Goal: Task Accomplishment & Management: Use online tool/utility

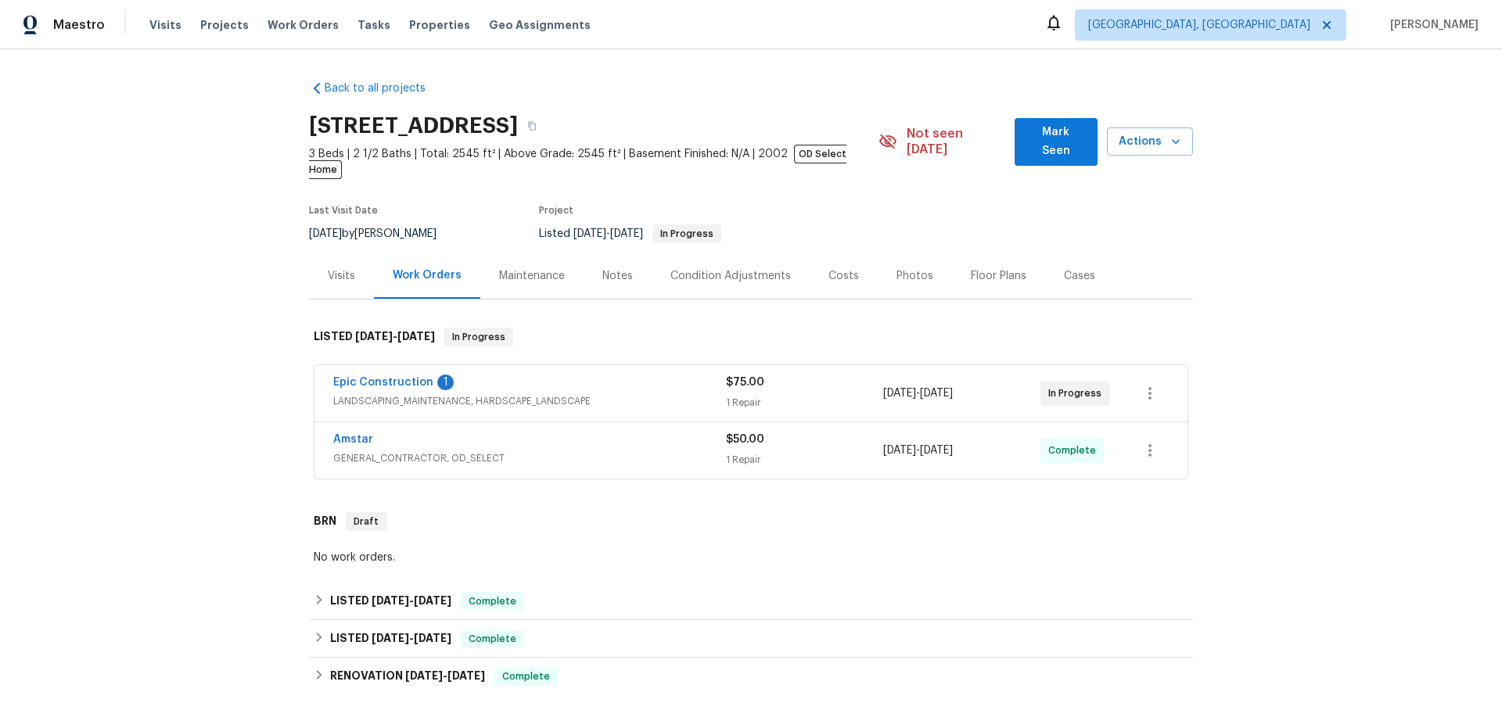
click at [550, 375] on div "Epic Construction 1" at bounding box center [529, 384] width 393 height 19
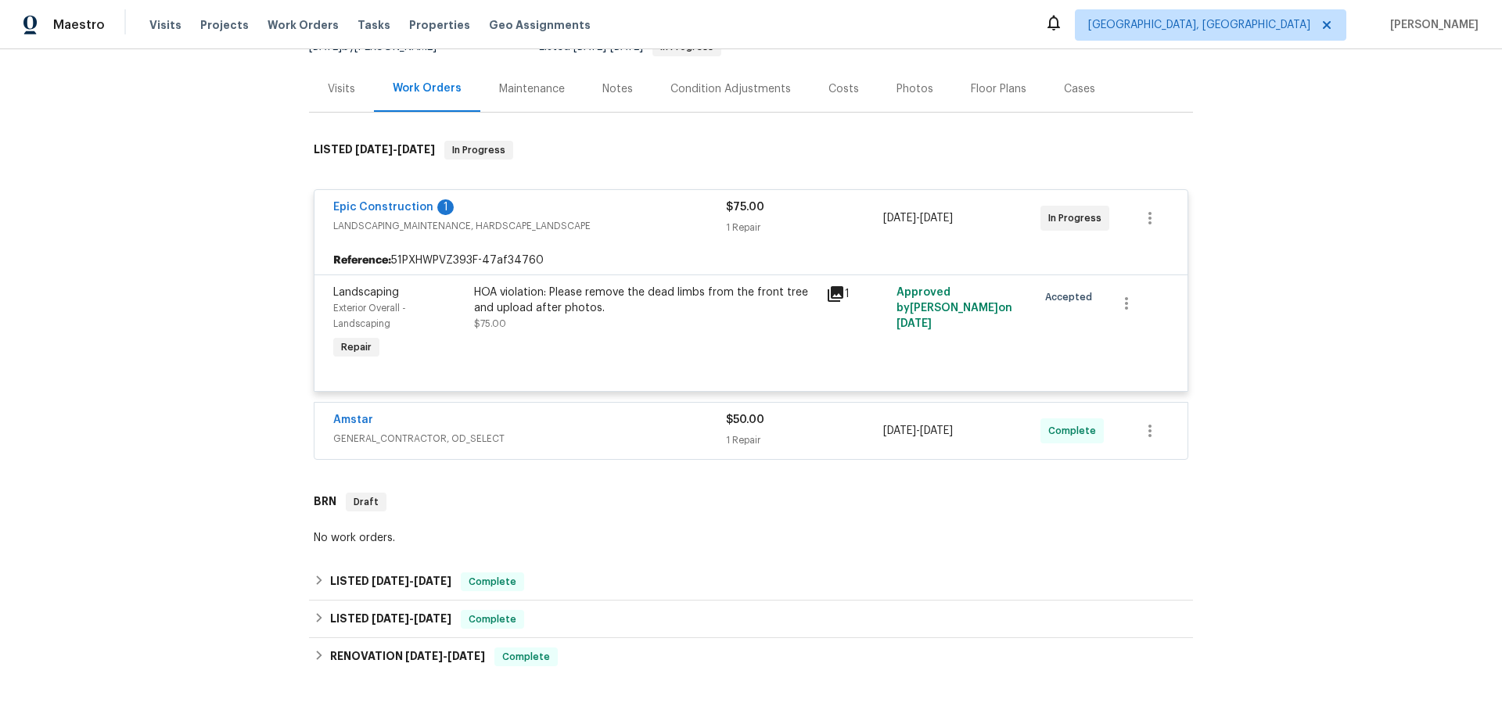
scroll to position [225, 0]
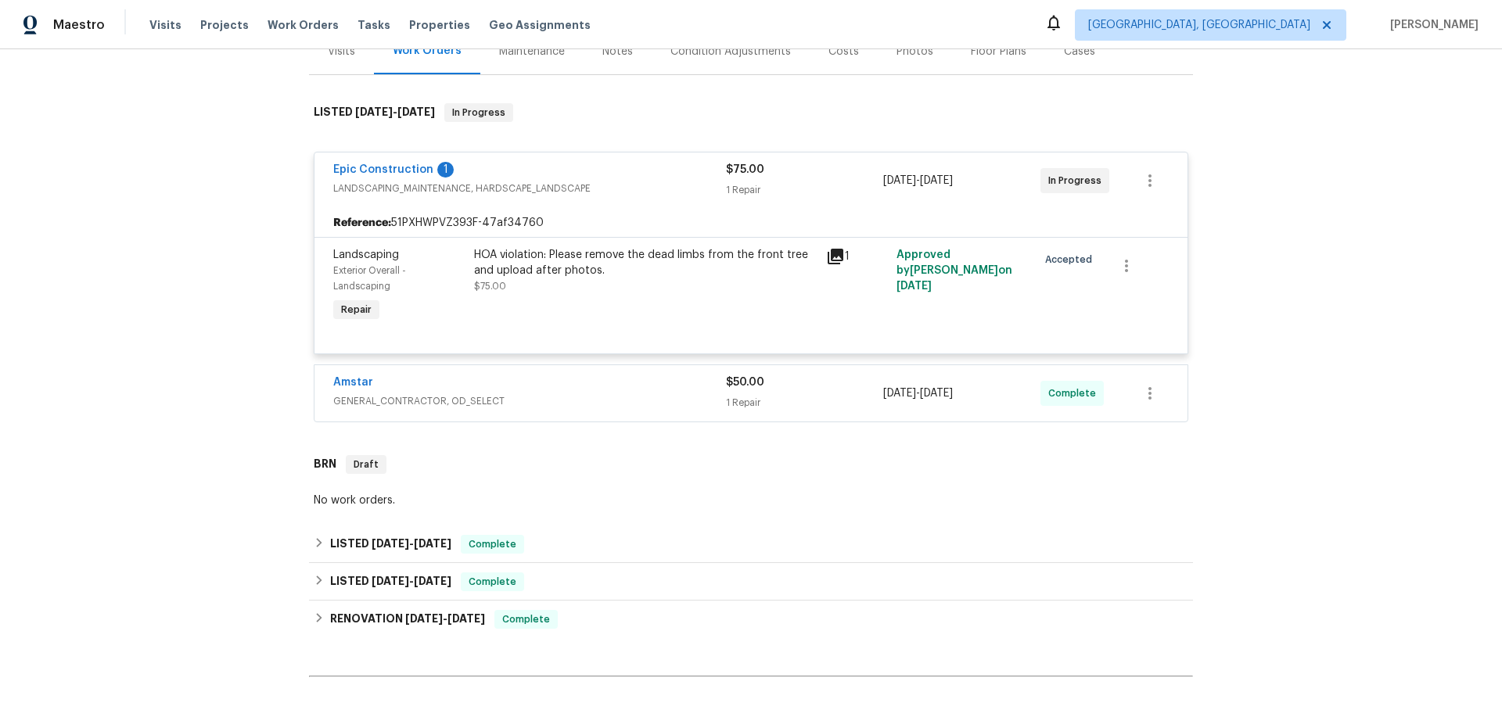
click at [491, 375] on div "Amstar" at bounding box center [529, 384] width 393 height 19
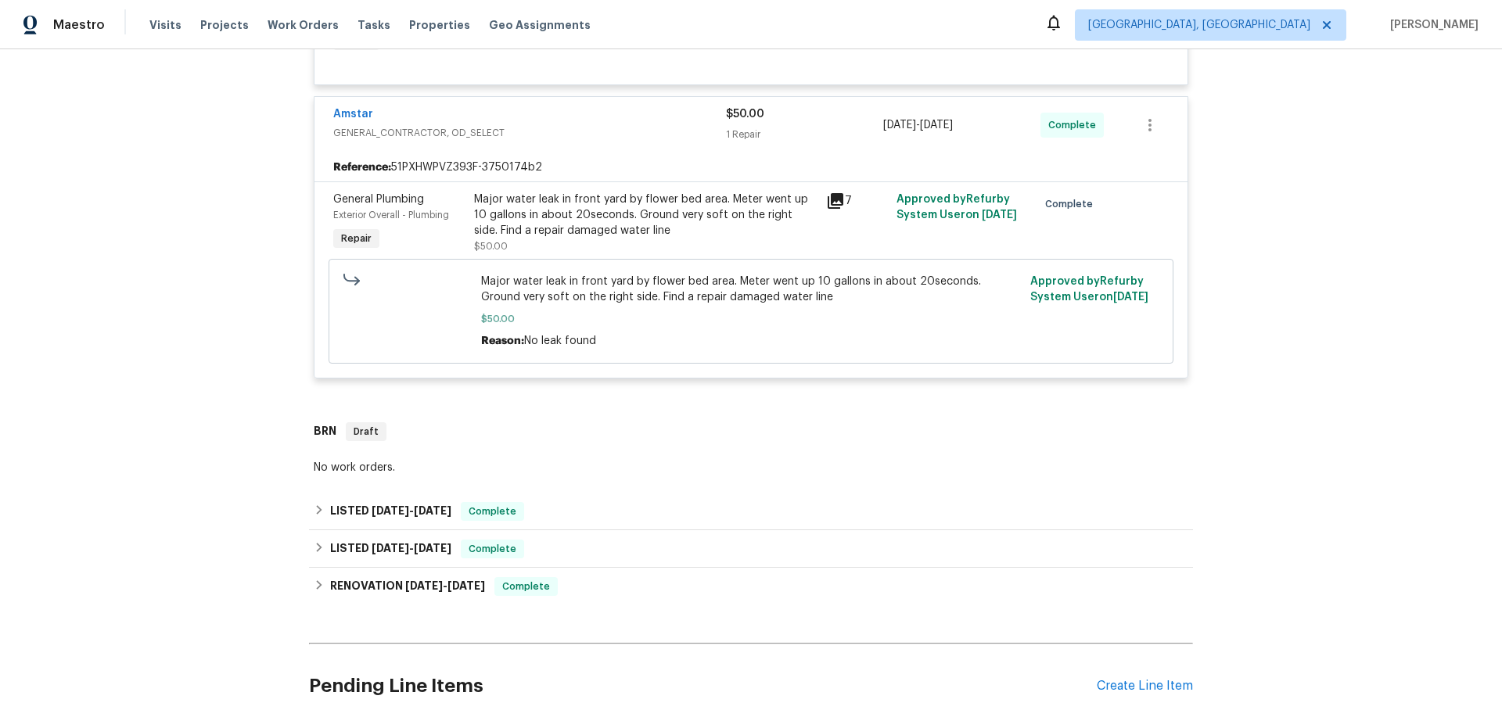
scroll to position [613, 0]
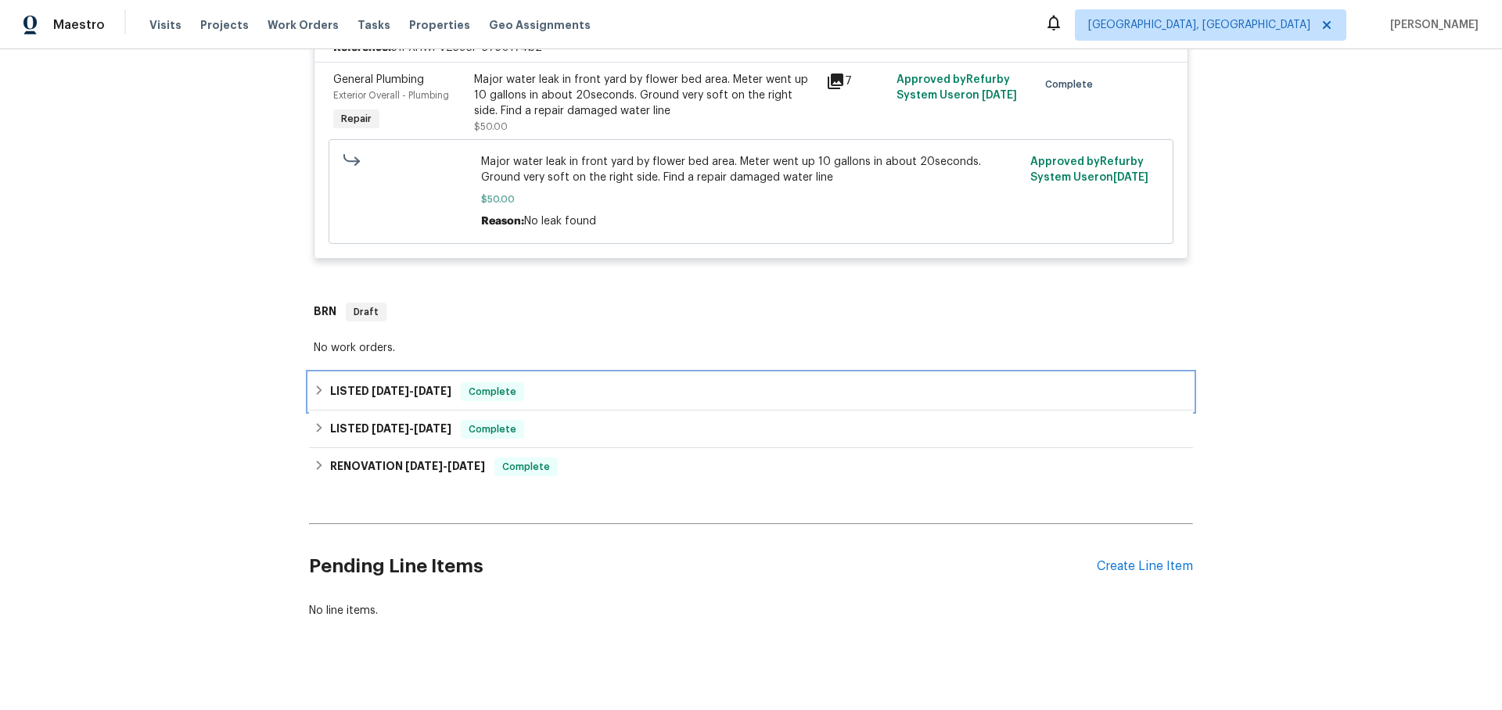
click at [320, 386] on icon at bounding box center [319, 390] width 5 height 9
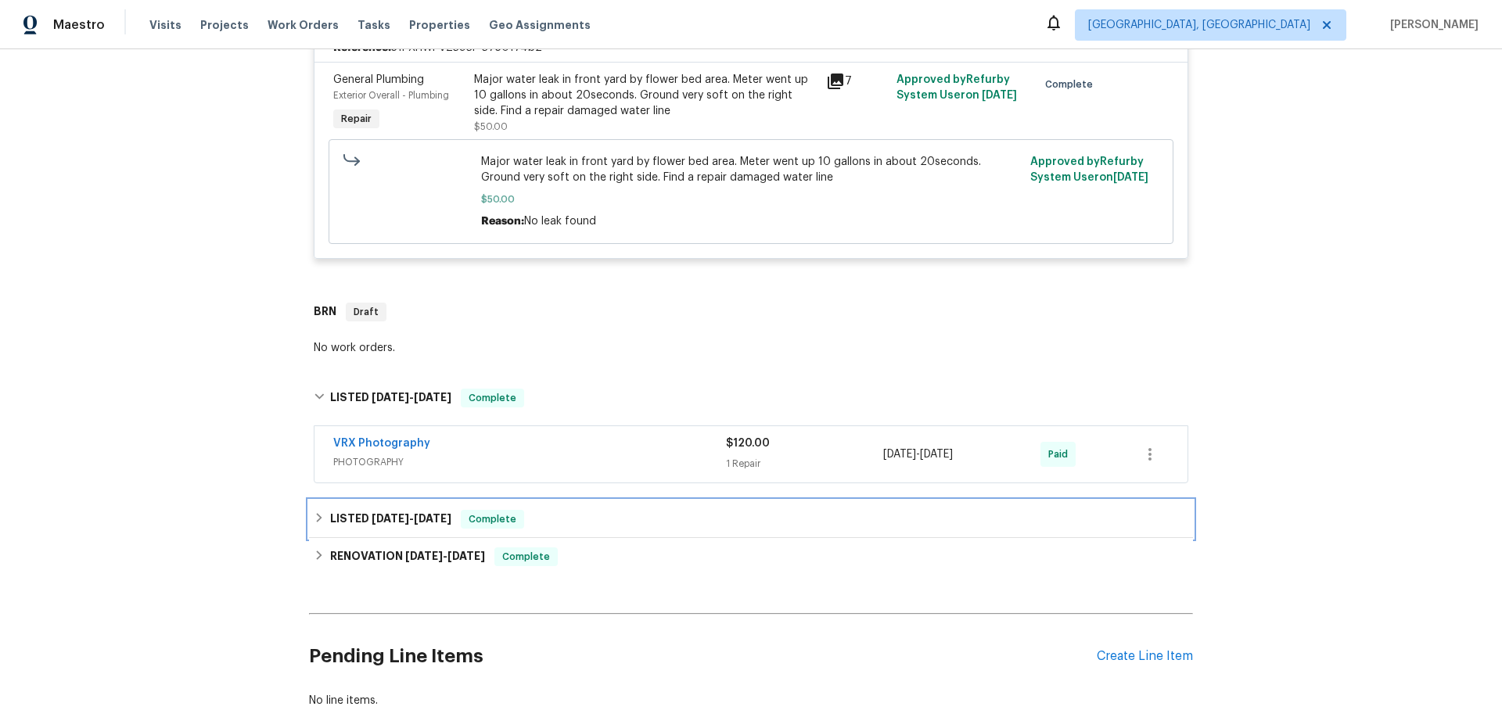
click at [318, 512] on icon at bounding box center [319, 517] width 11 height 11
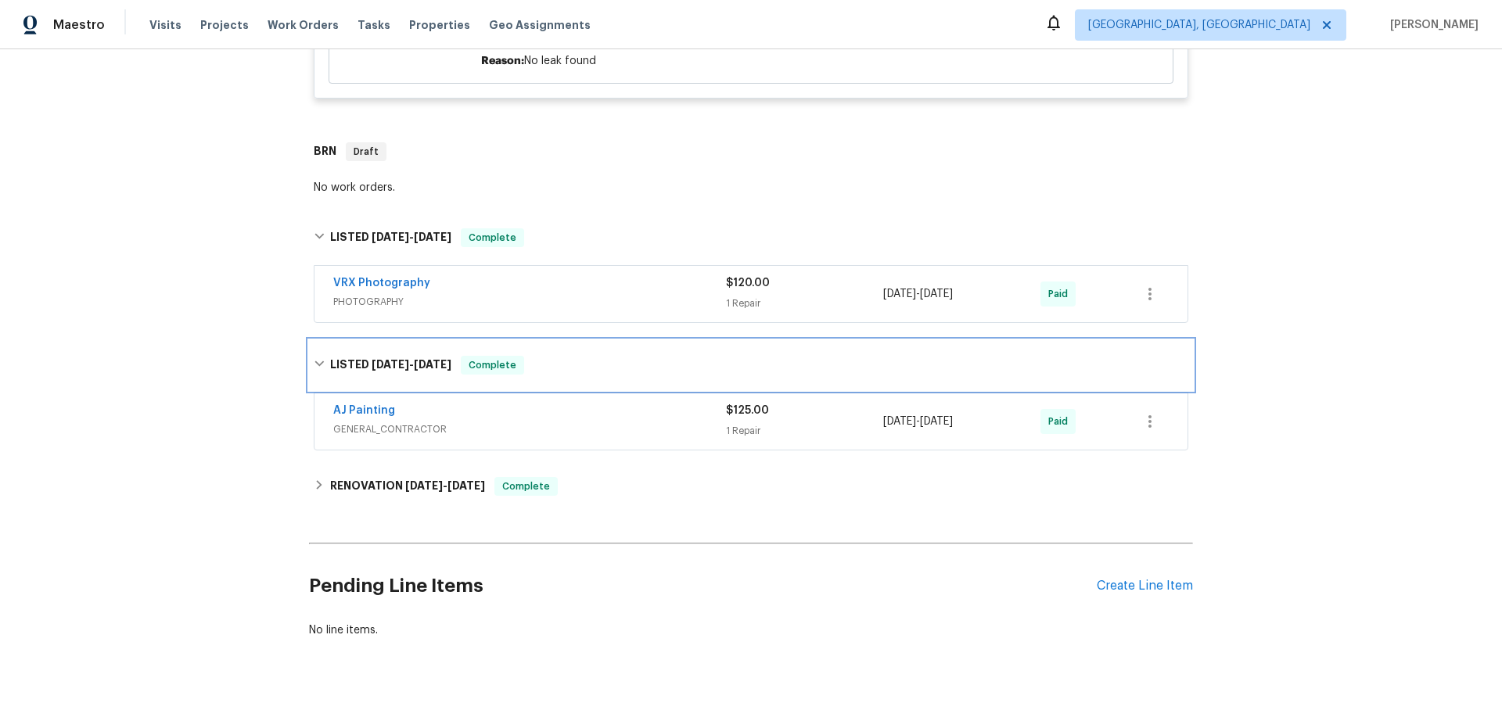
scroll to position [777, 0]
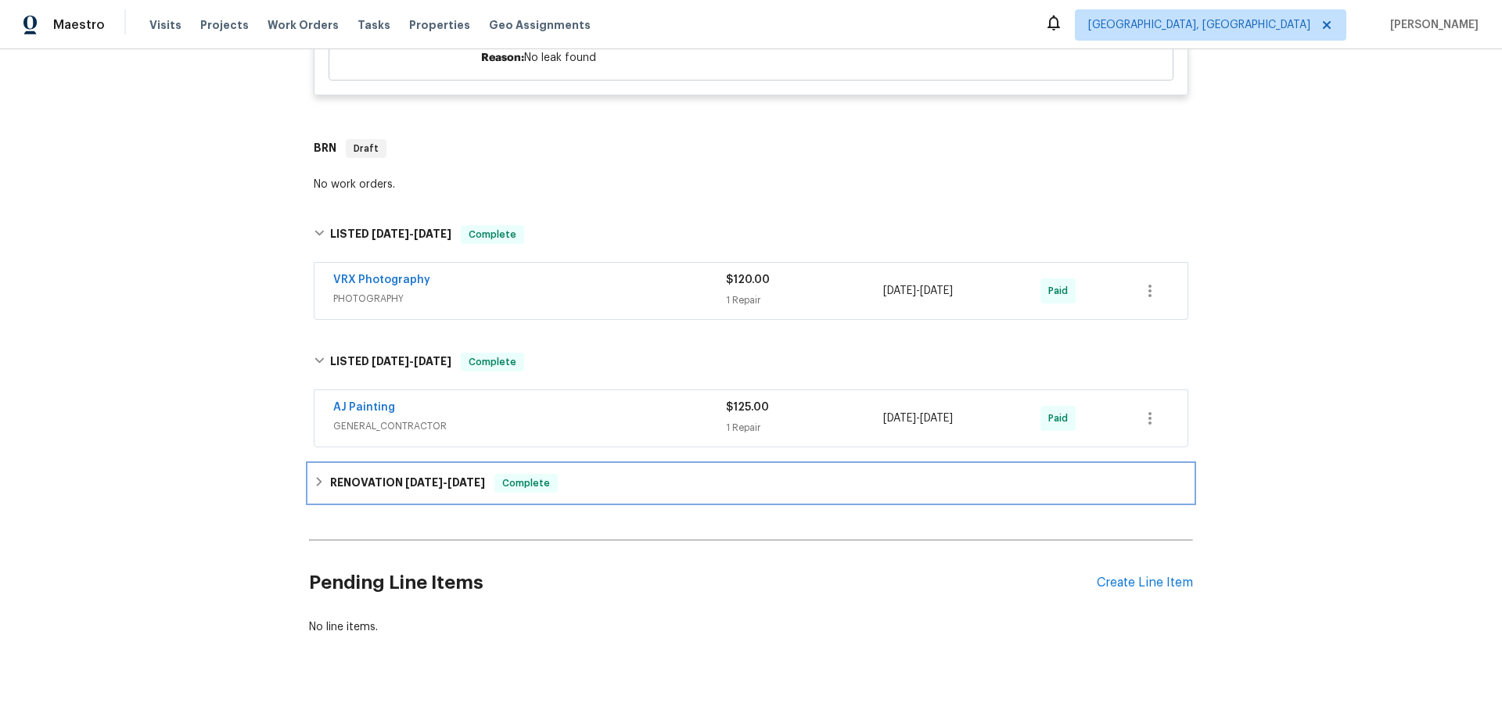
click at [323, 476] on icon at bounding box center [319, 481] width 11 height 11
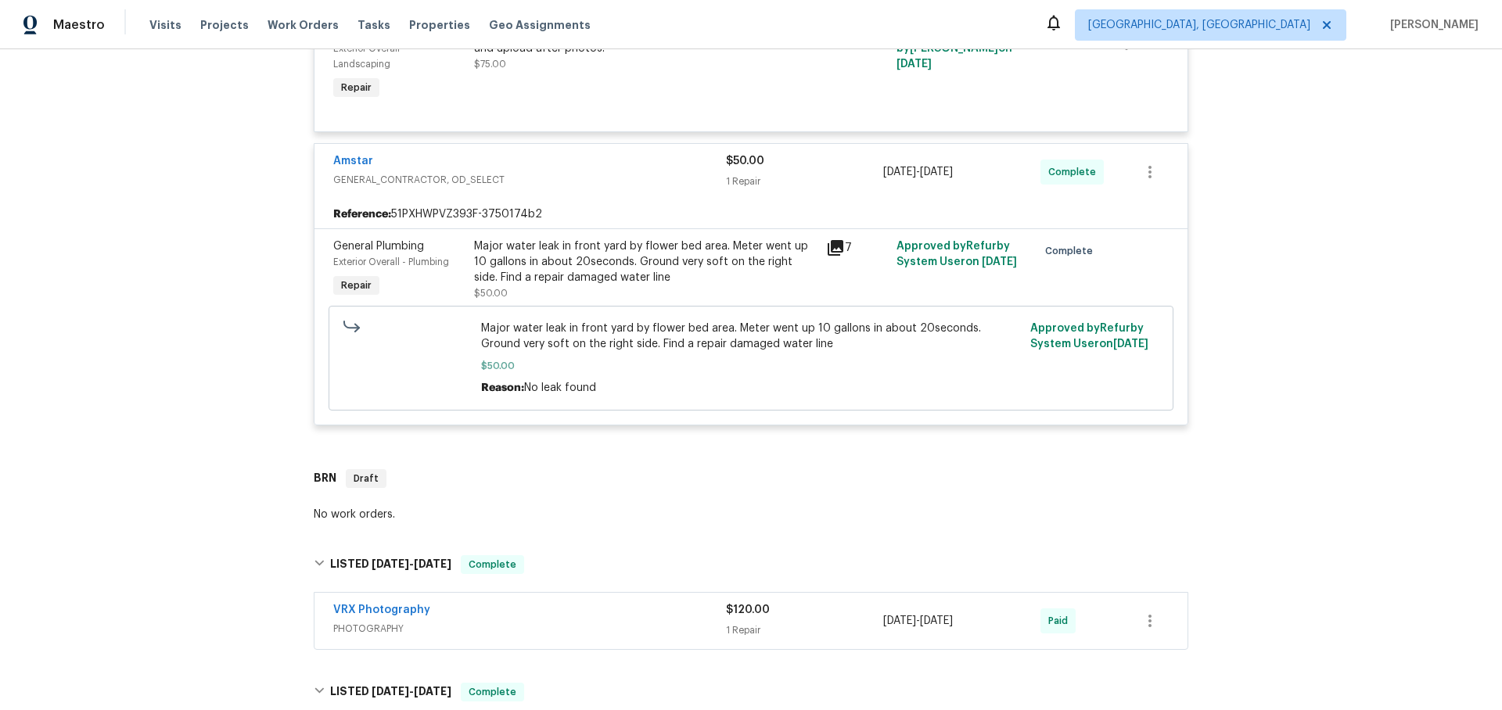
scroll to position [433, 0]
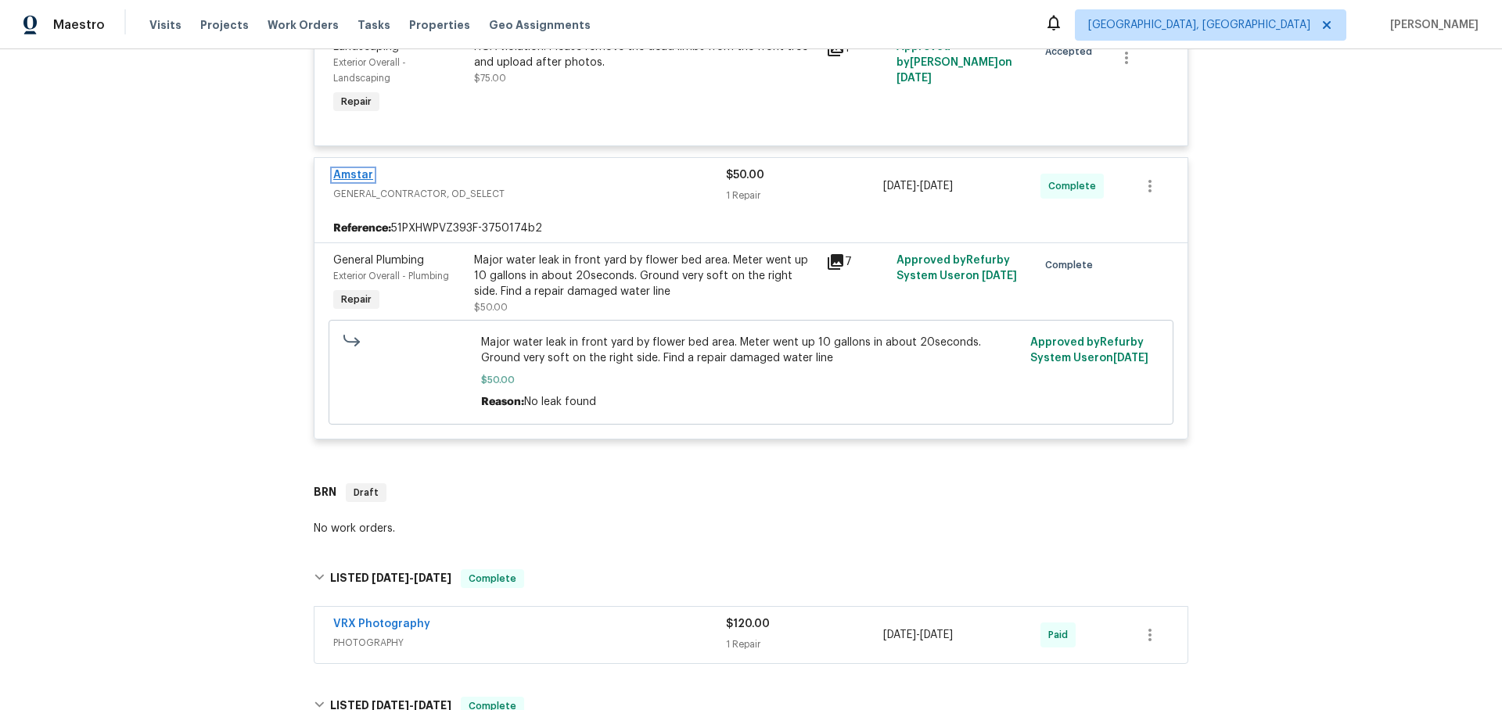
click at [341, 170] on link "Amstar" at bounding box center [353, 175] width 40 height 11
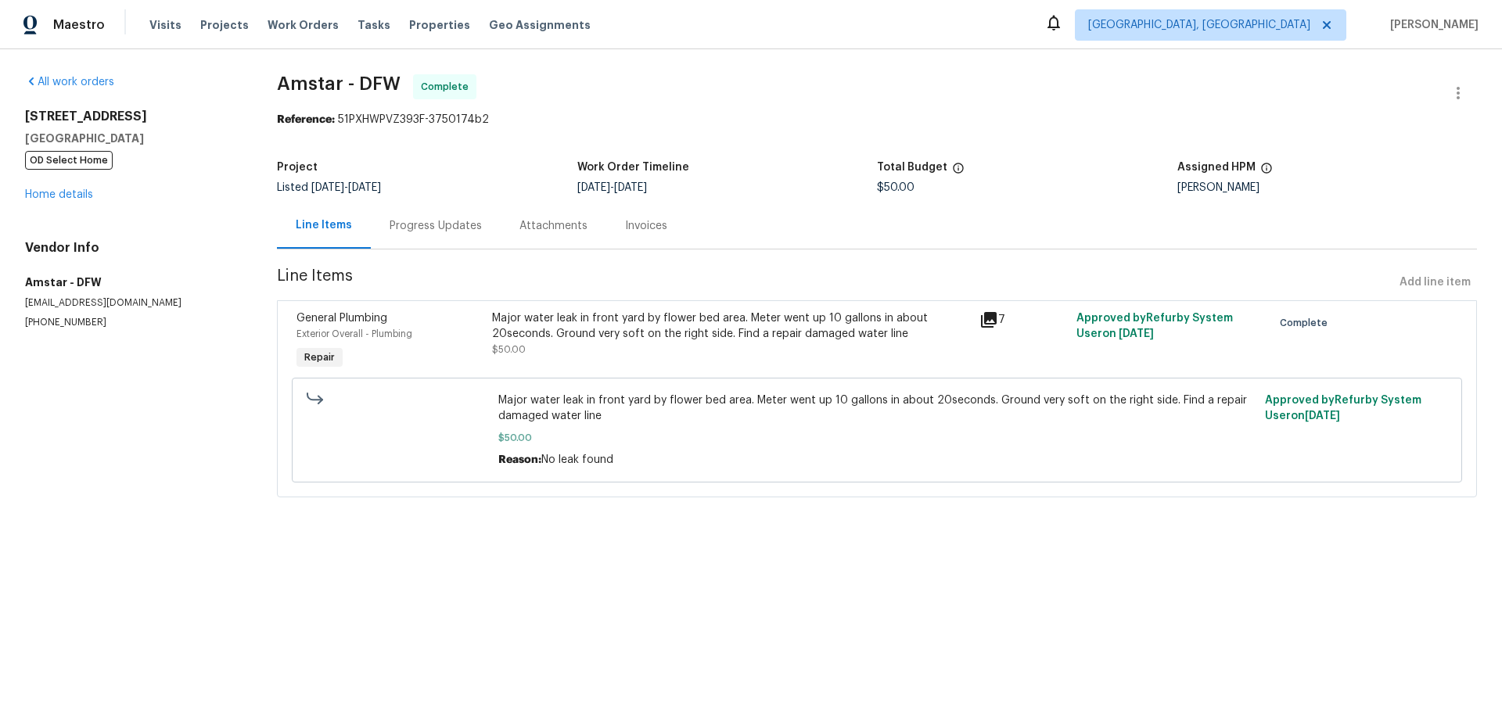
click at [433, 215] on div "Progress Updates" at bounding box center [436, 226] width 130 height 46
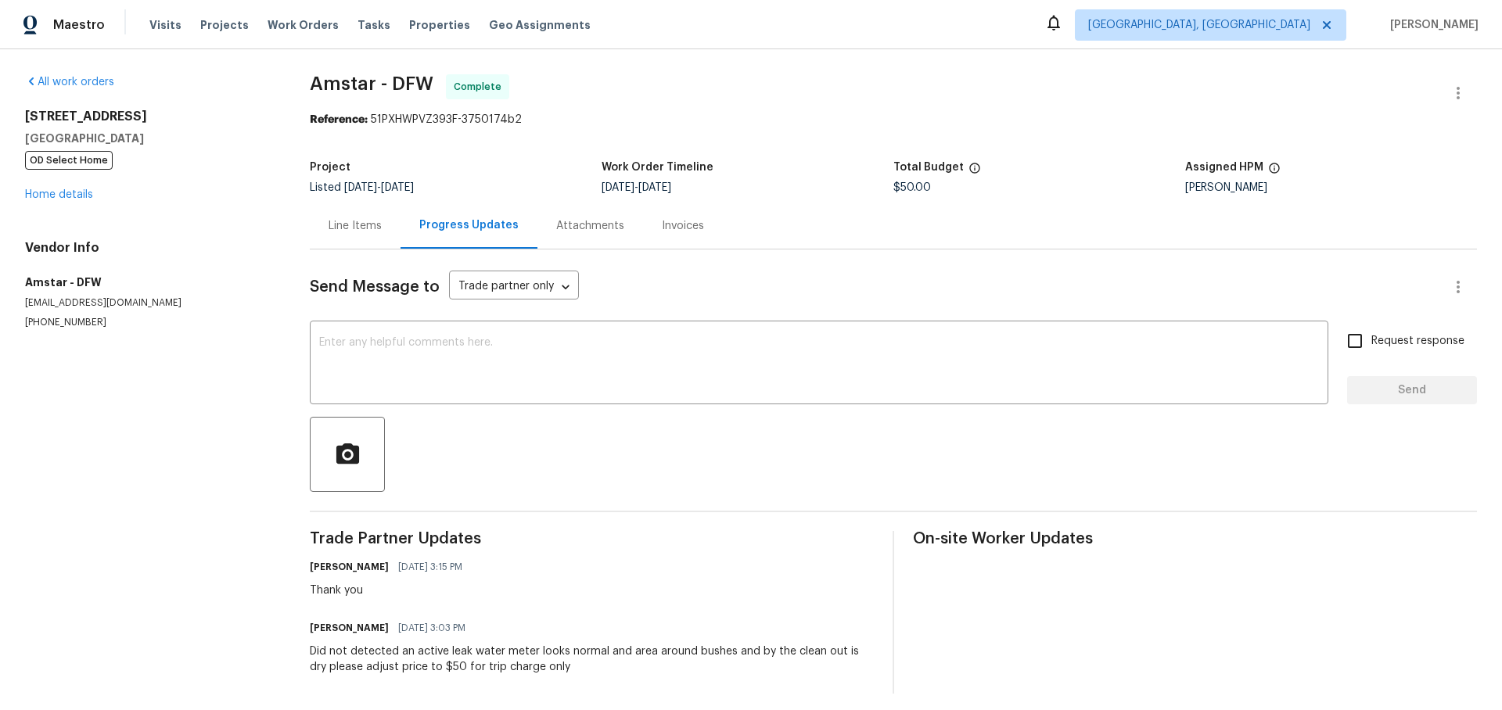
scroll to position [9, 0]
